Goal: Task Accomplishment & Management: Manage account settings

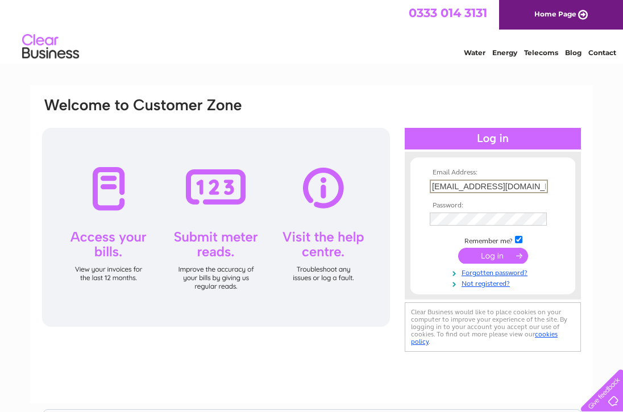
click at [474, 256] on input "submit" at bounding box center [493, 256] width 70 height 16
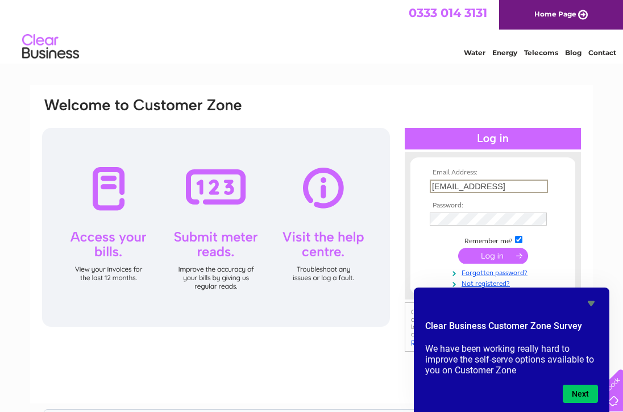
type input "jbuffery@btinternet.com1"
click at [486, 255] on input "submit" at bounding box center [493, 255] width 70 height 16
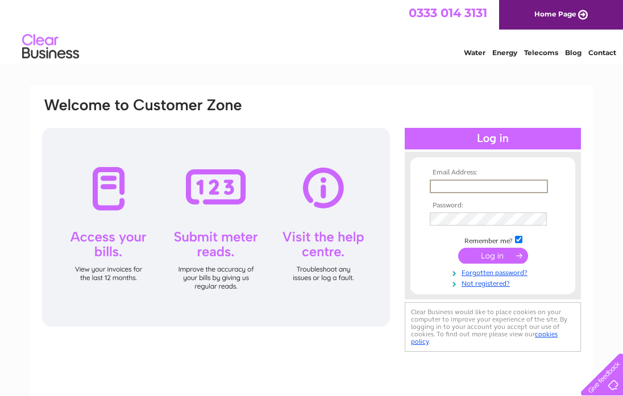
type input "jbuffery@btinternet.com"
click at [494, 257] on input "submit" at bounding box center [493, 255] width 70 height 16
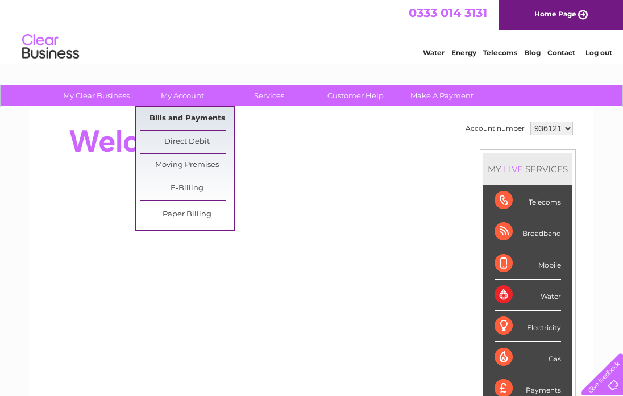
click at [185, 117] on link "Bills and Payments" at bounding box center [187, 118] width 94 height 23
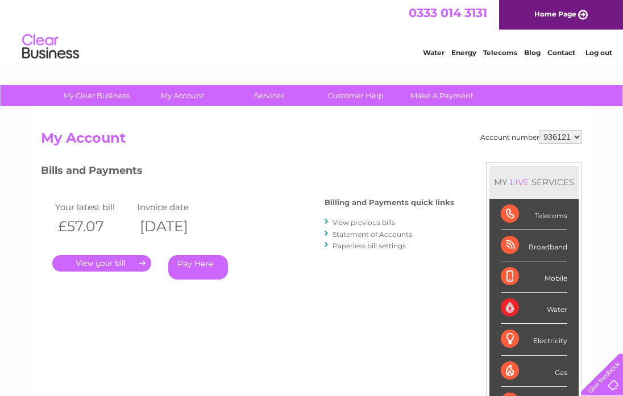
click at [110, 263] on link "." at bounding box center [101, 263] width 99 height 16
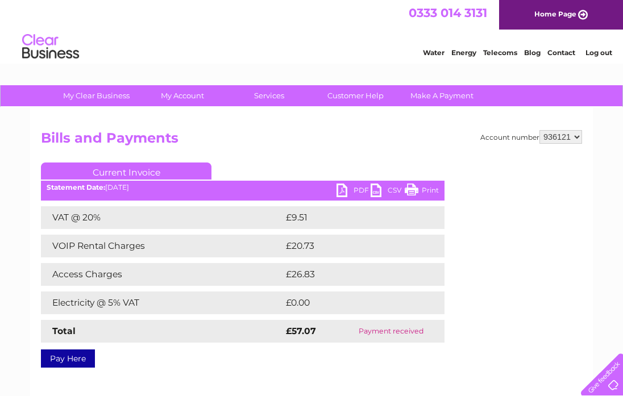
click at [344, 189] on link "PDF" at bounding box center [353, 192] width 34 height 16
click at [601, 50] on link "Log out" at bounding box center [598, 52] width 27 height 9
